Goal: Navigation & Orientation: Locate item on page

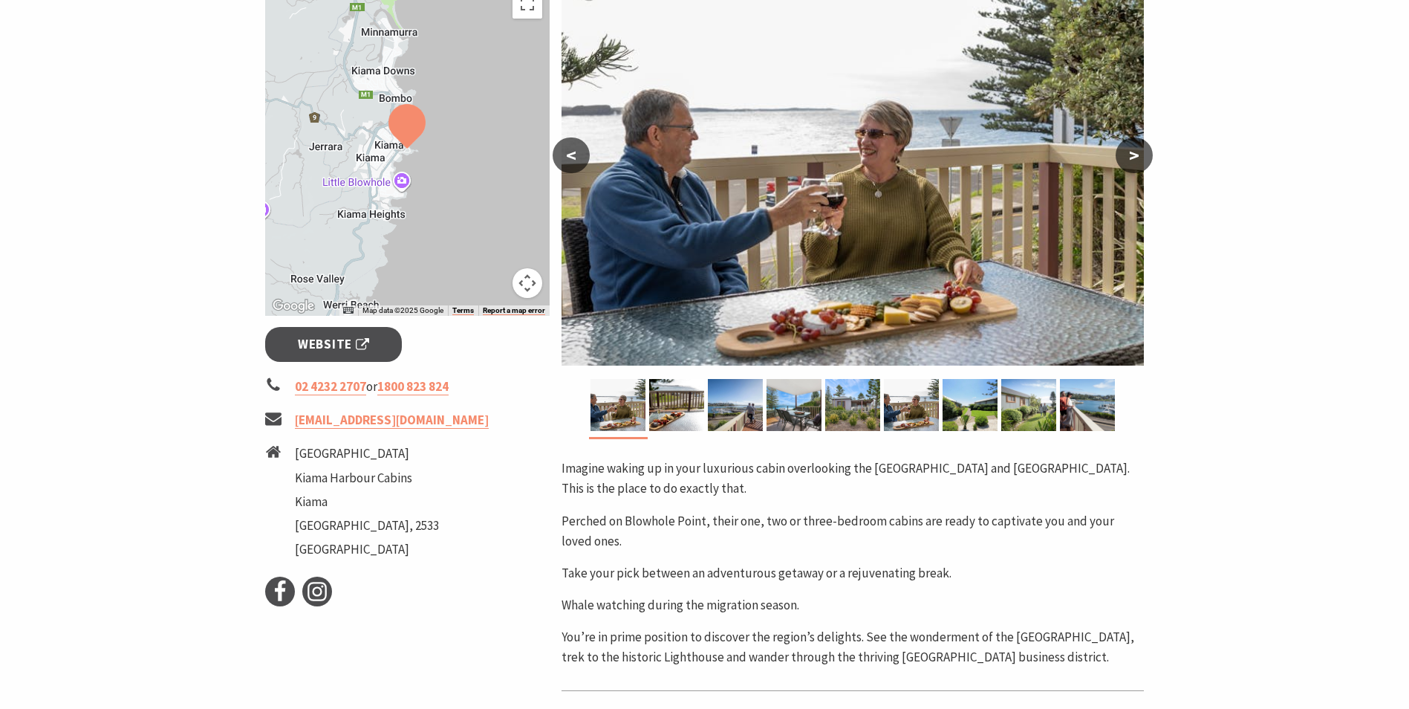
scroll to position [149, 0]
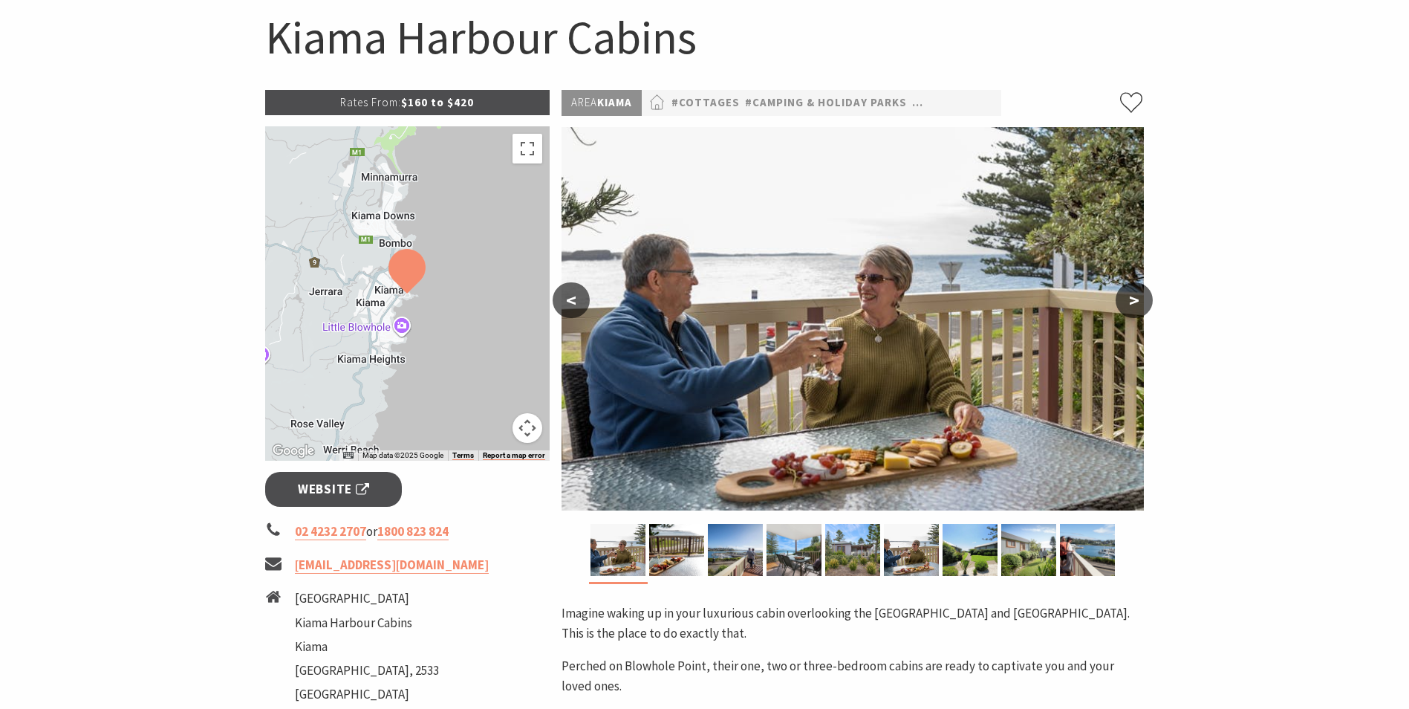
click at [1138, 307] on button ">" at bounding box center [1134, 300] width 37 height 36
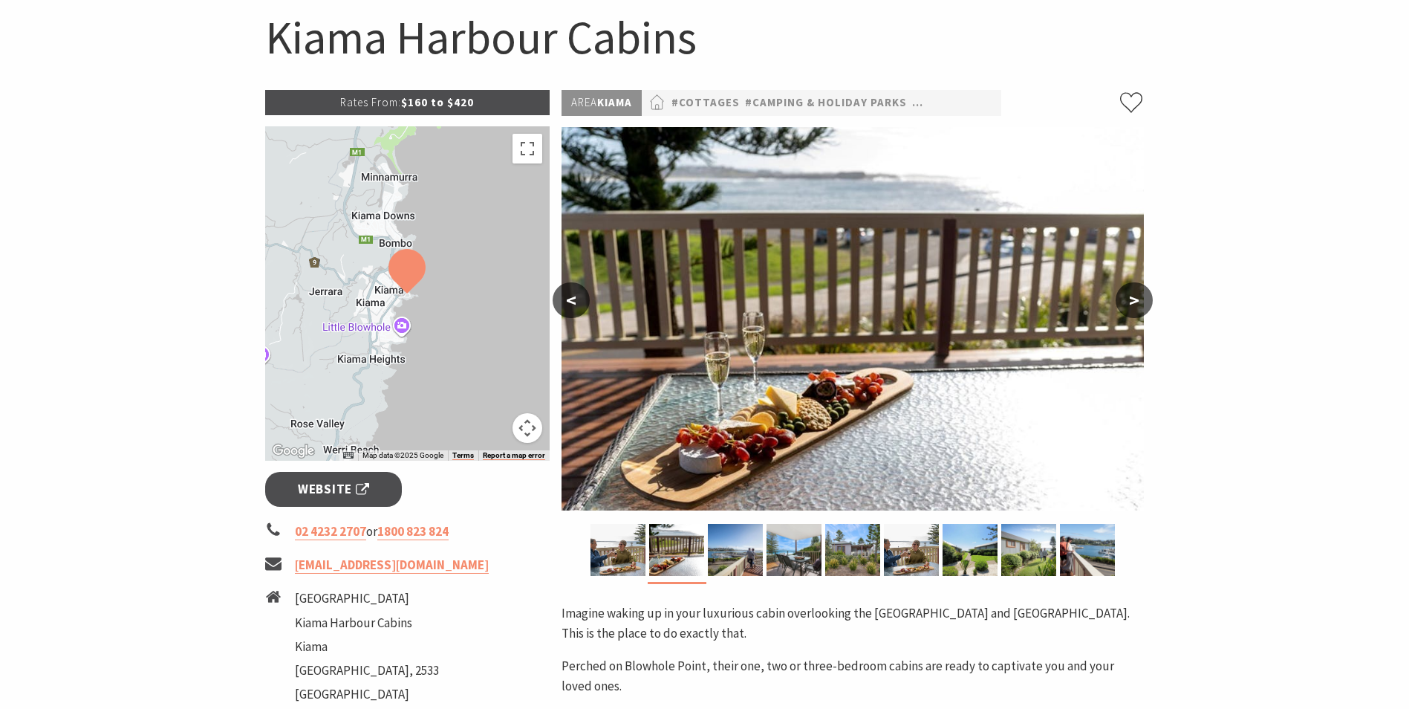
click at [1138, 307] on button ">" at bounding box center [1134, 300] width 37 height 36
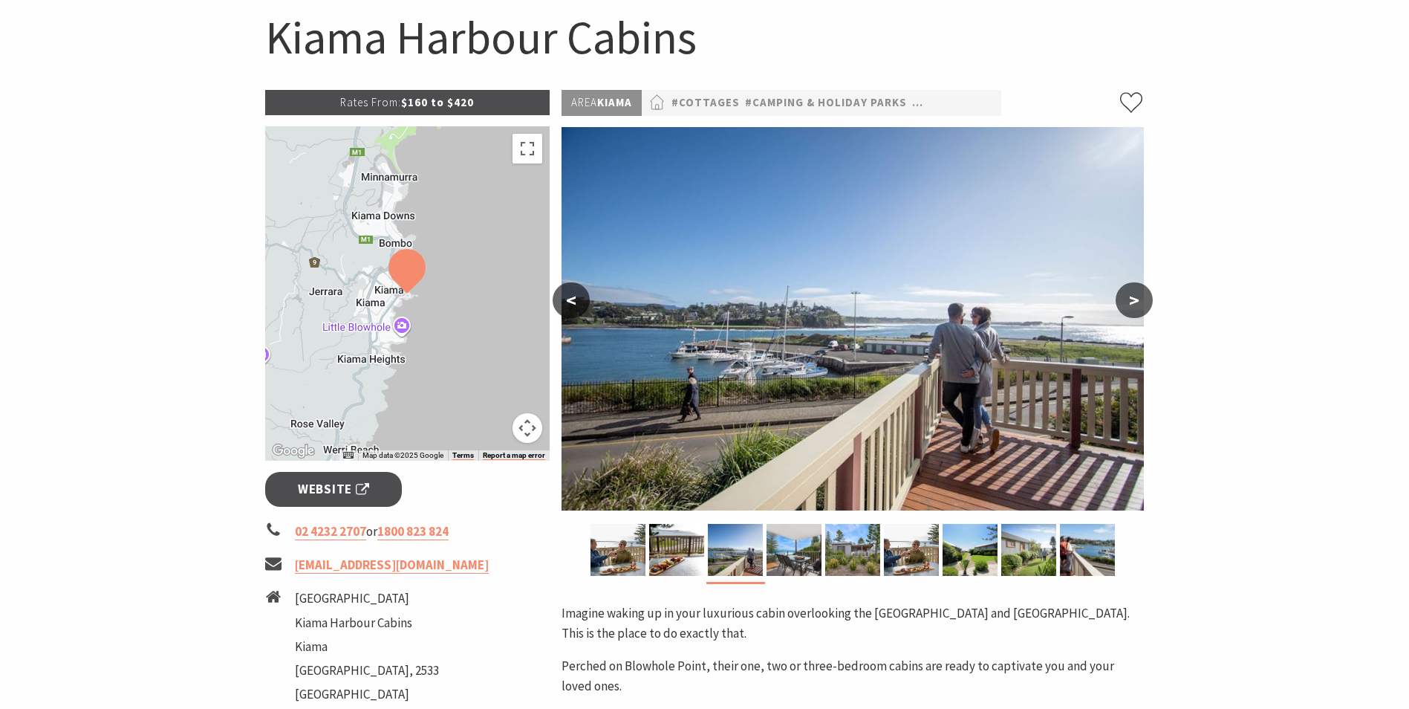
click at [1138, 307] on button ">" at bounding box center [1134, 300] width 37 height 36
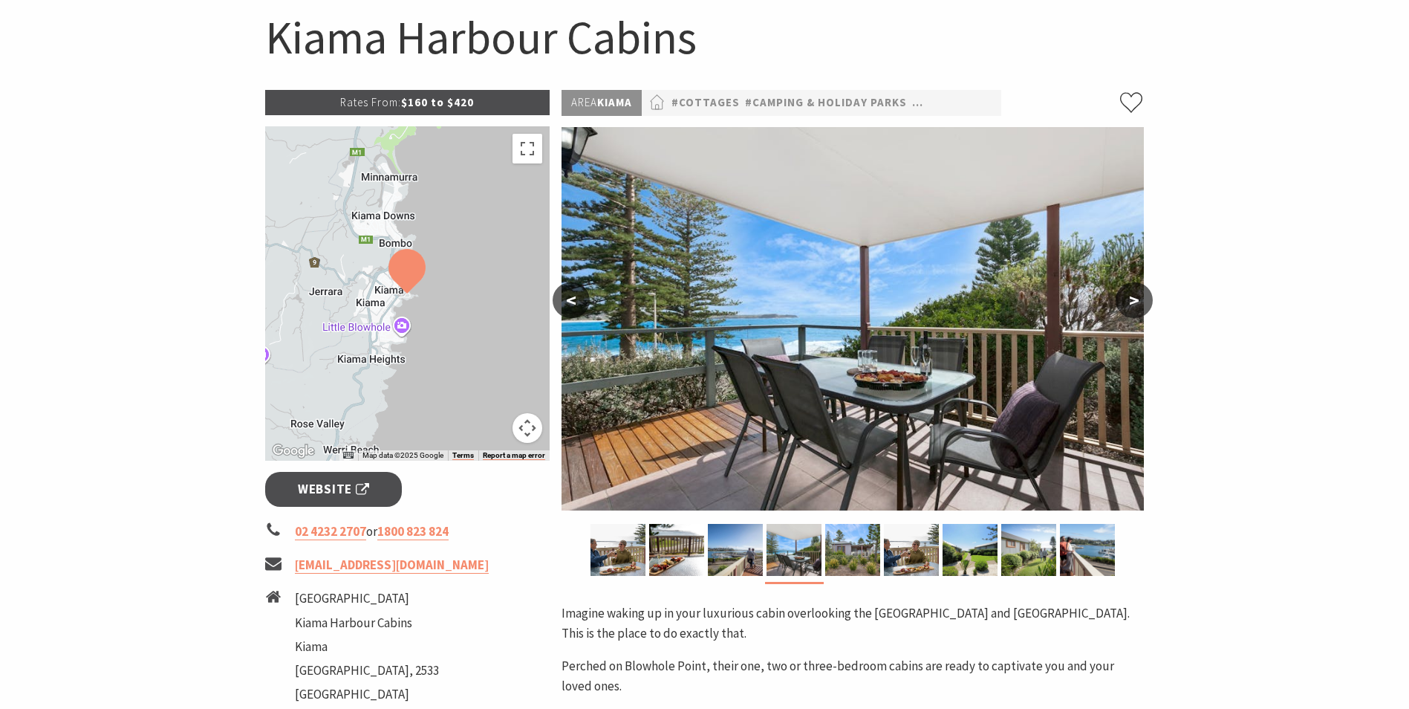
click at [1138, 307] on button ">" at bounding box center [1134, 300] width 37 height 36
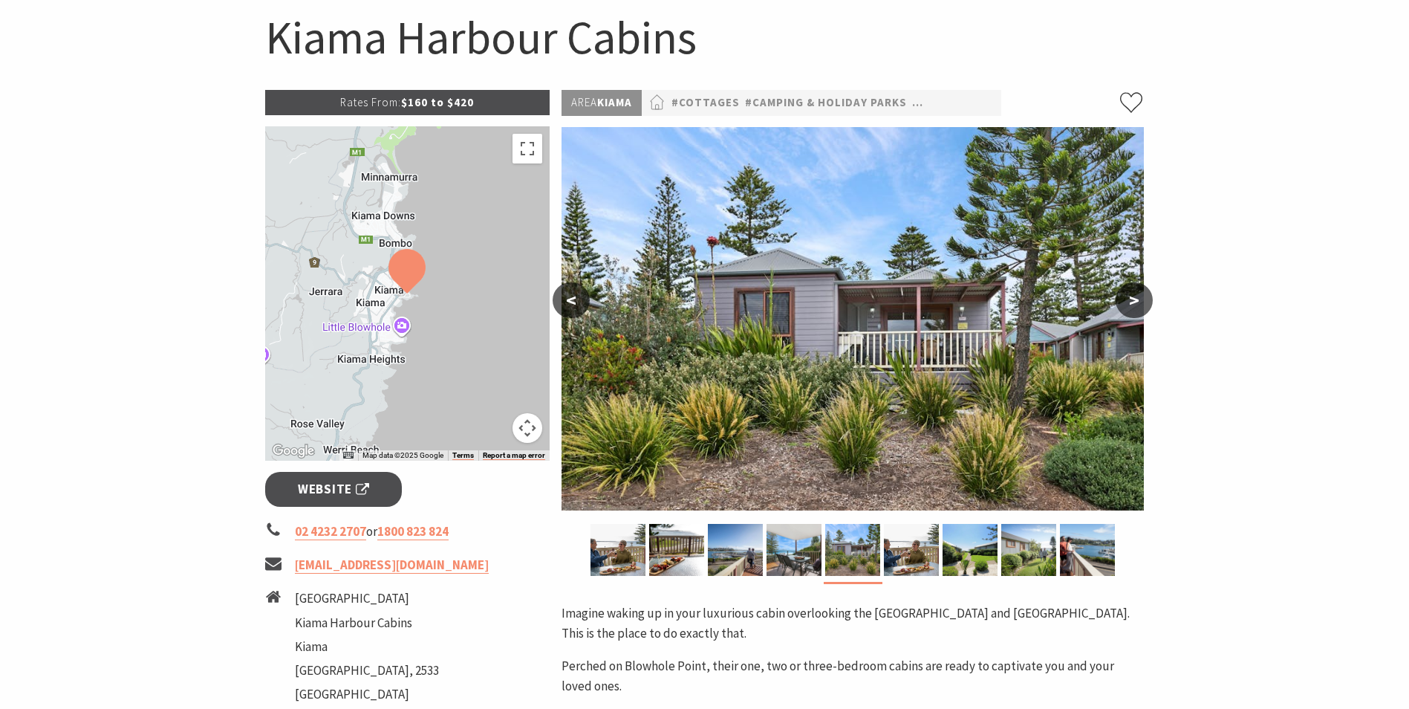
click at [1138, 307] on button ">" at bounding box center [1134, 300] width 37 height 36
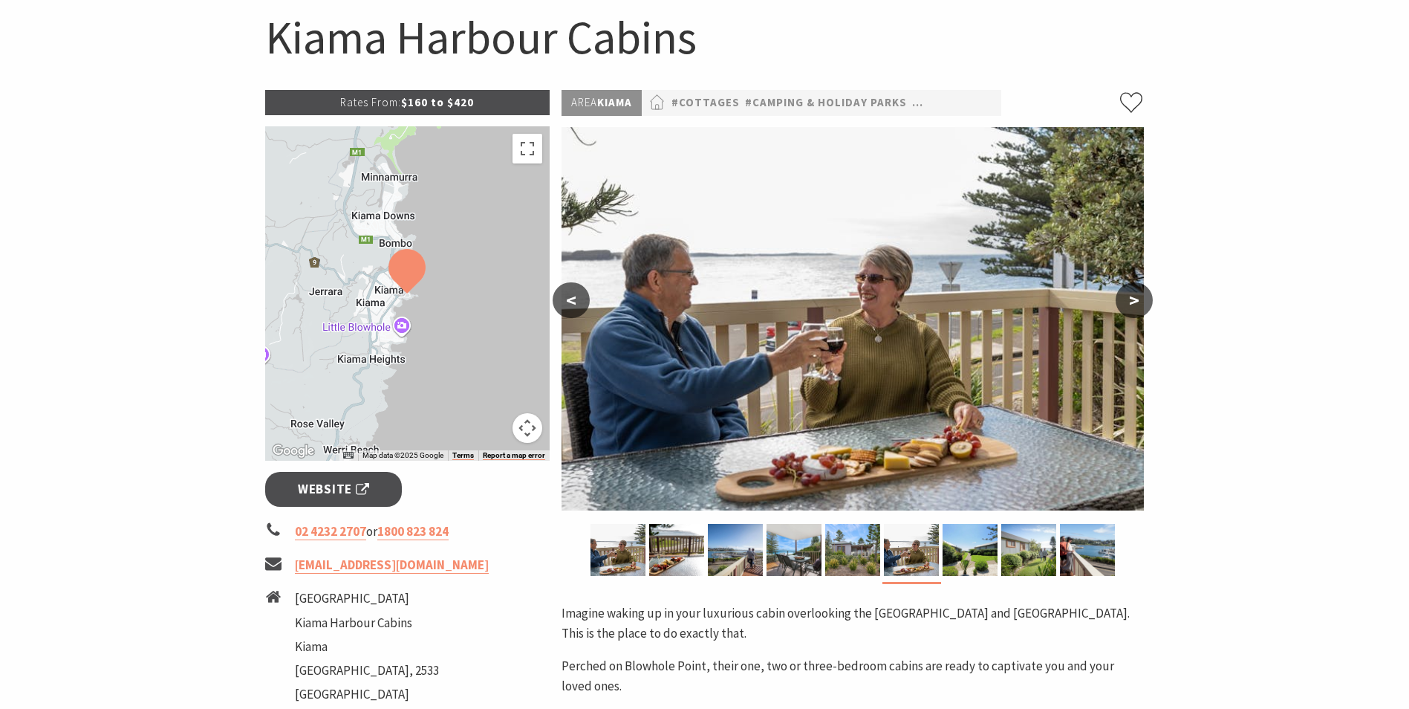
click at [1138, 307] on button ">" at bounding box center [1134, 300] width 37 height 36
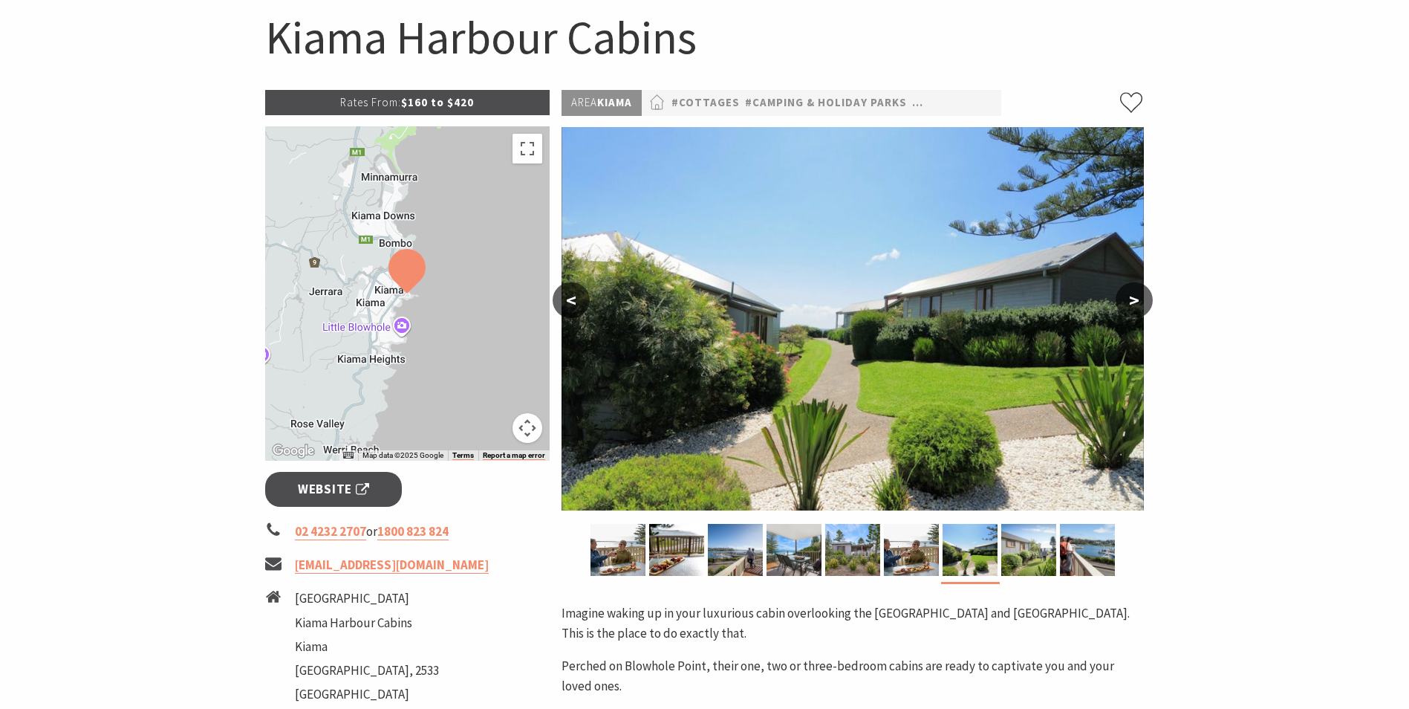
click at [1138, 307] on button ">" at bounding box center [1134, 300] width 37 height 36
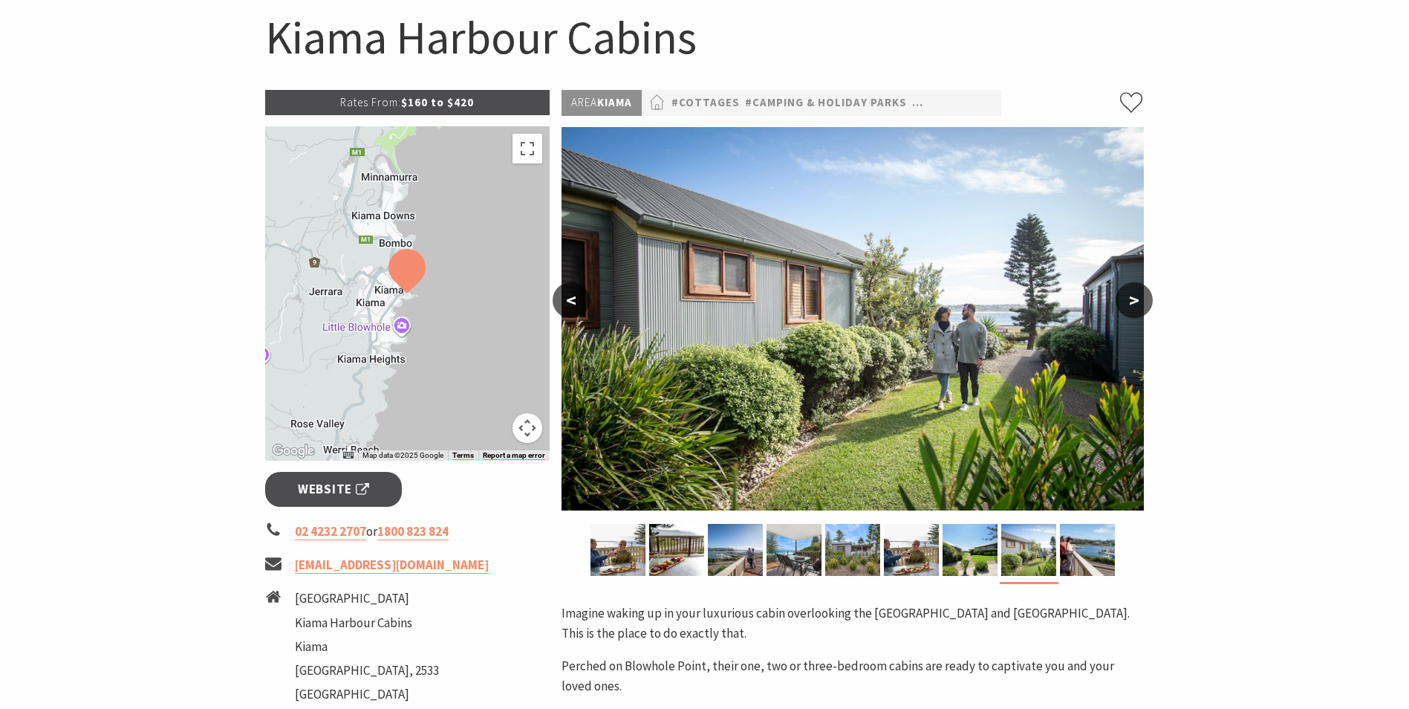
click at [1138, 307] on button ">" at bounding box center [1134, 300] width 37 height 36
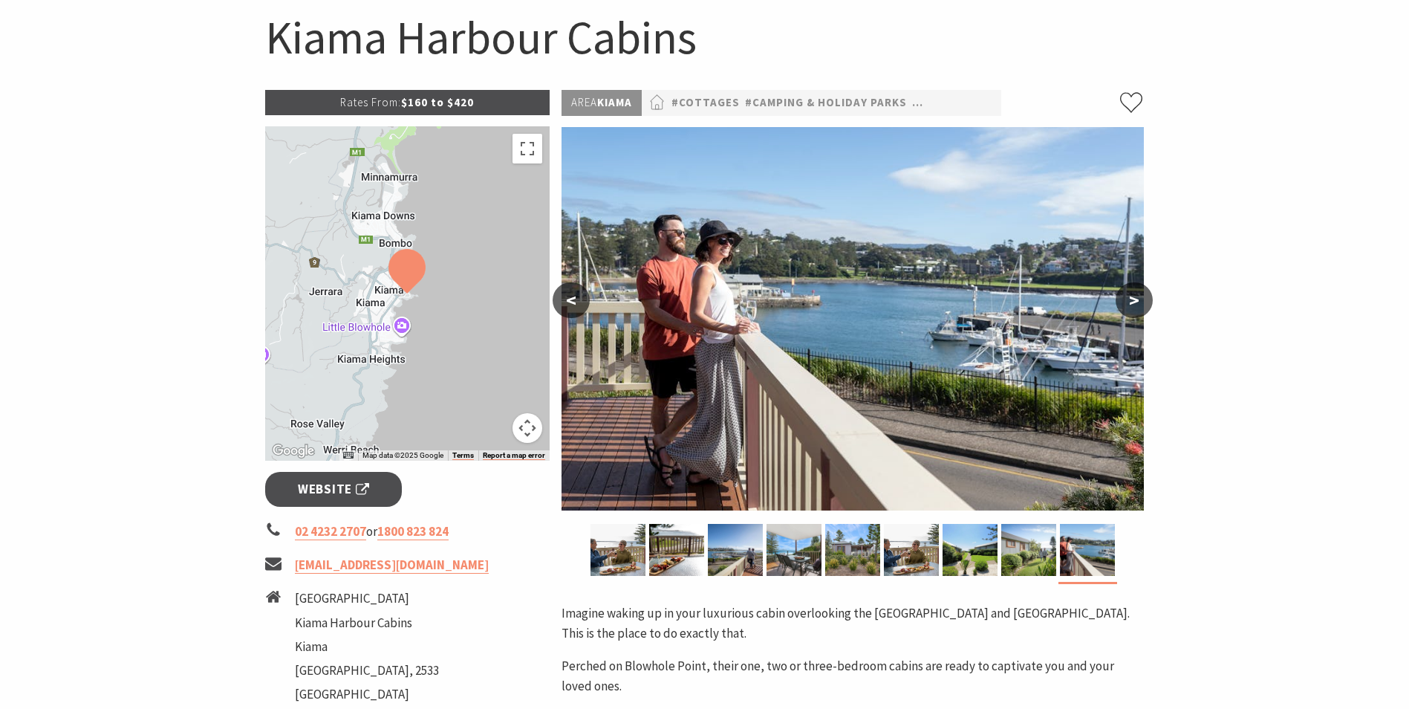
click at [1138, 307] on button ">" at bounding box center [1134, 300] width 37 height 36
click at [1129, 301] on button ">" at bounding box center [1134, 300] width 37 height 36
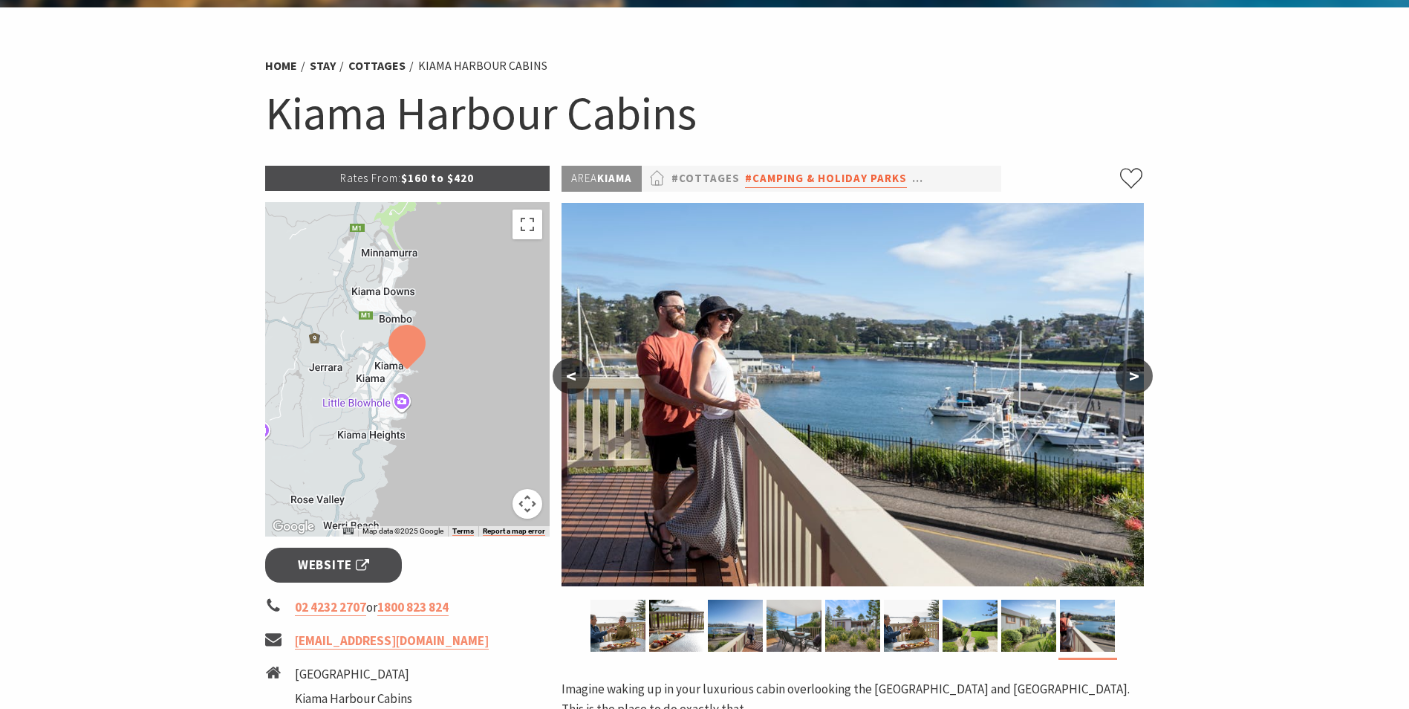
scroll to position [0, 0]
